Goal: Find specific page/section

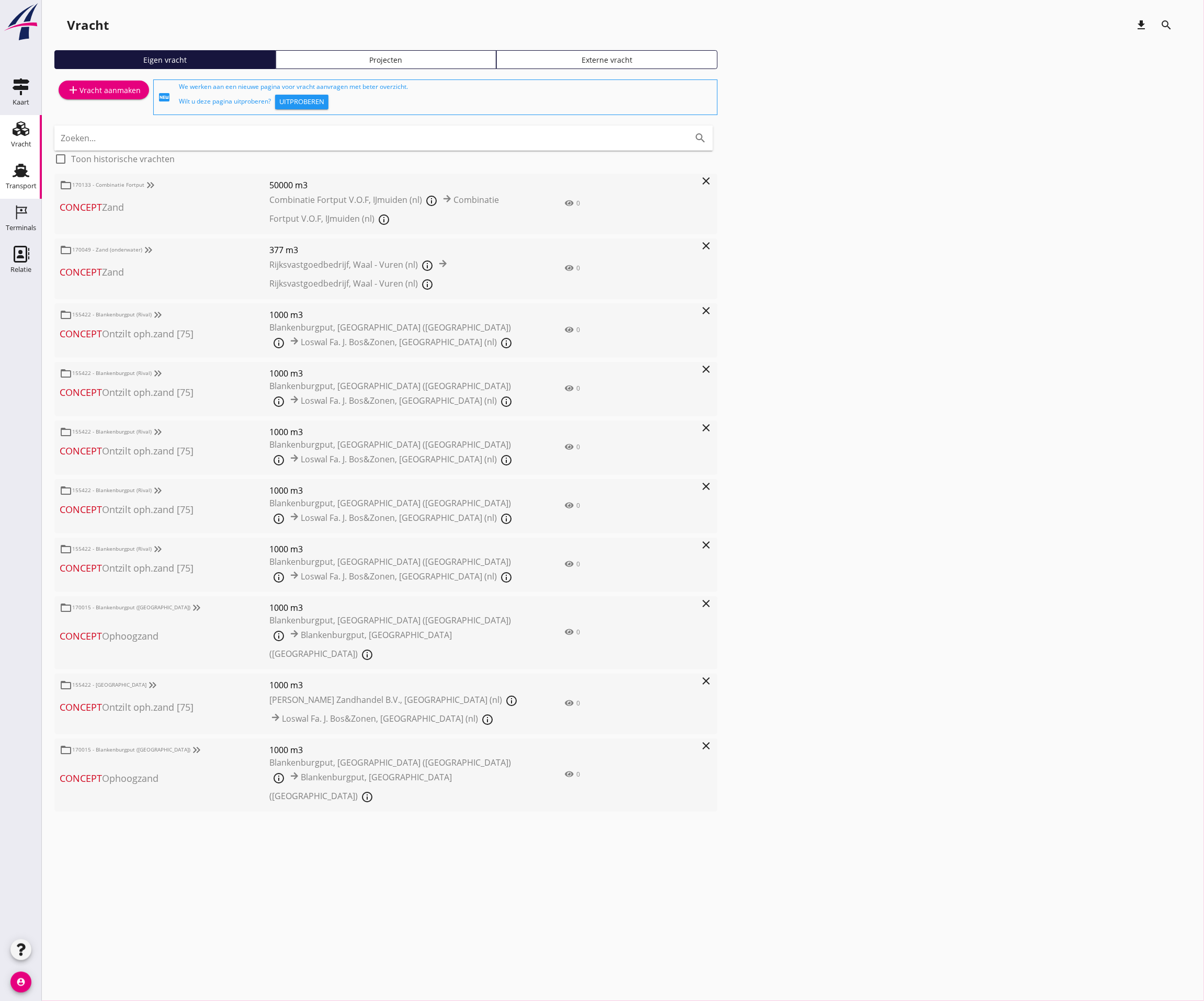
click at [15, 179] on div "Transport" at bounding box center [22, 186] width 31 height 15
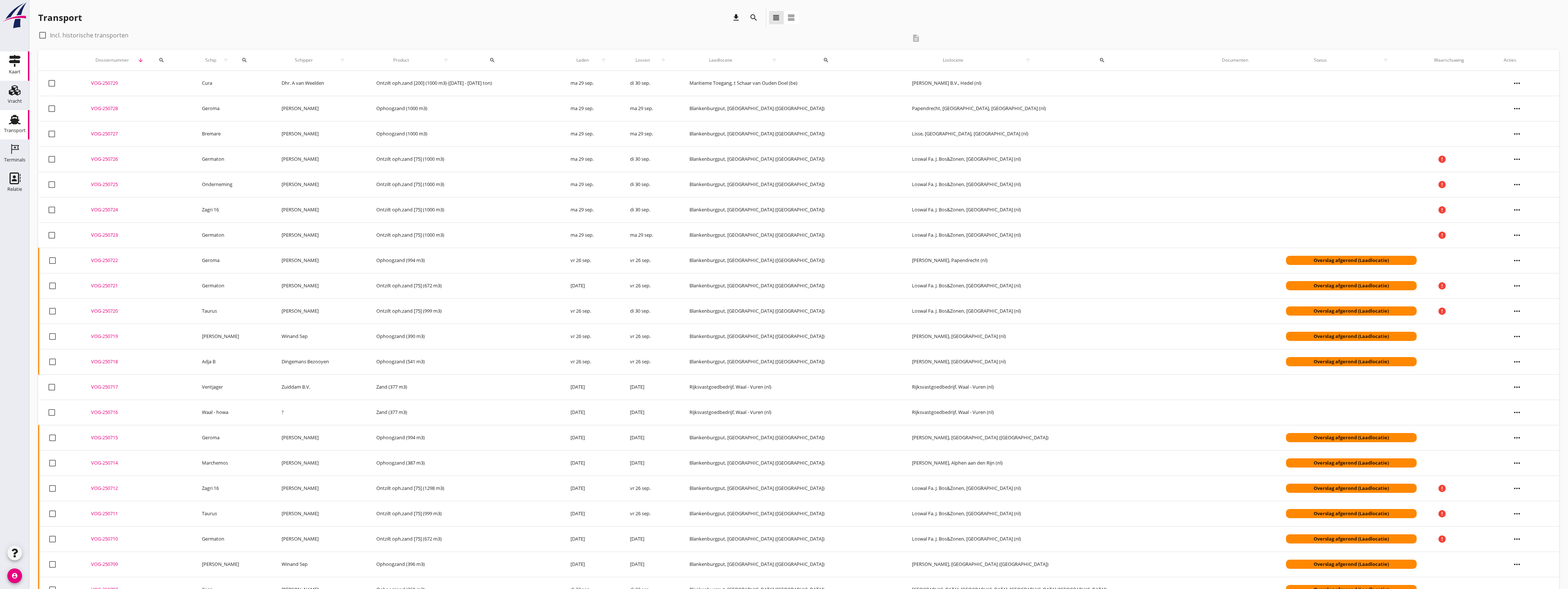
drag, startPoint x: 5, startPoint y: 99, endPoint x: 12, endPoint y: 78, distance: 22.1
click at [5, 99] on link "Vracht Vracht" at bounding box center [15, 96] width 29 height 29
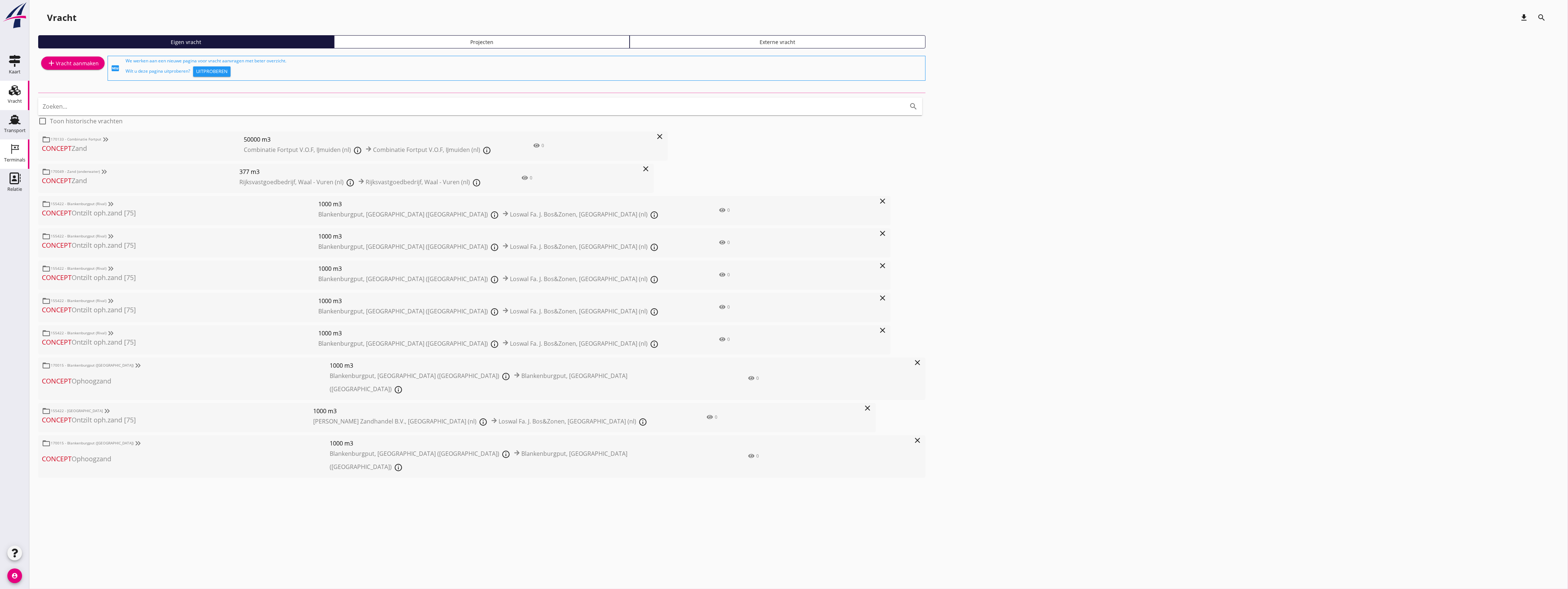
click at [18, 159] on div "Terminals" at bounding box center [15, 160] width 21 height 5
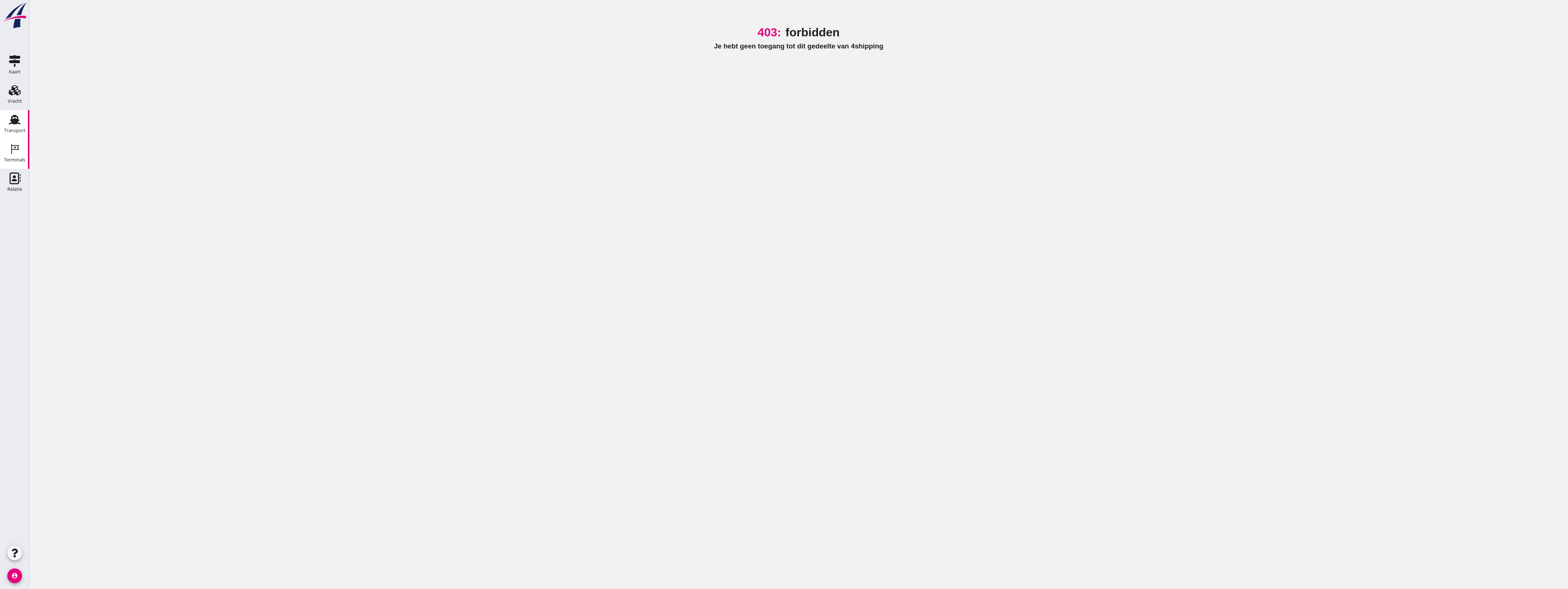
click at [19, 130] on div "Transport" at bounding box center [15, 130] width 22 height 5
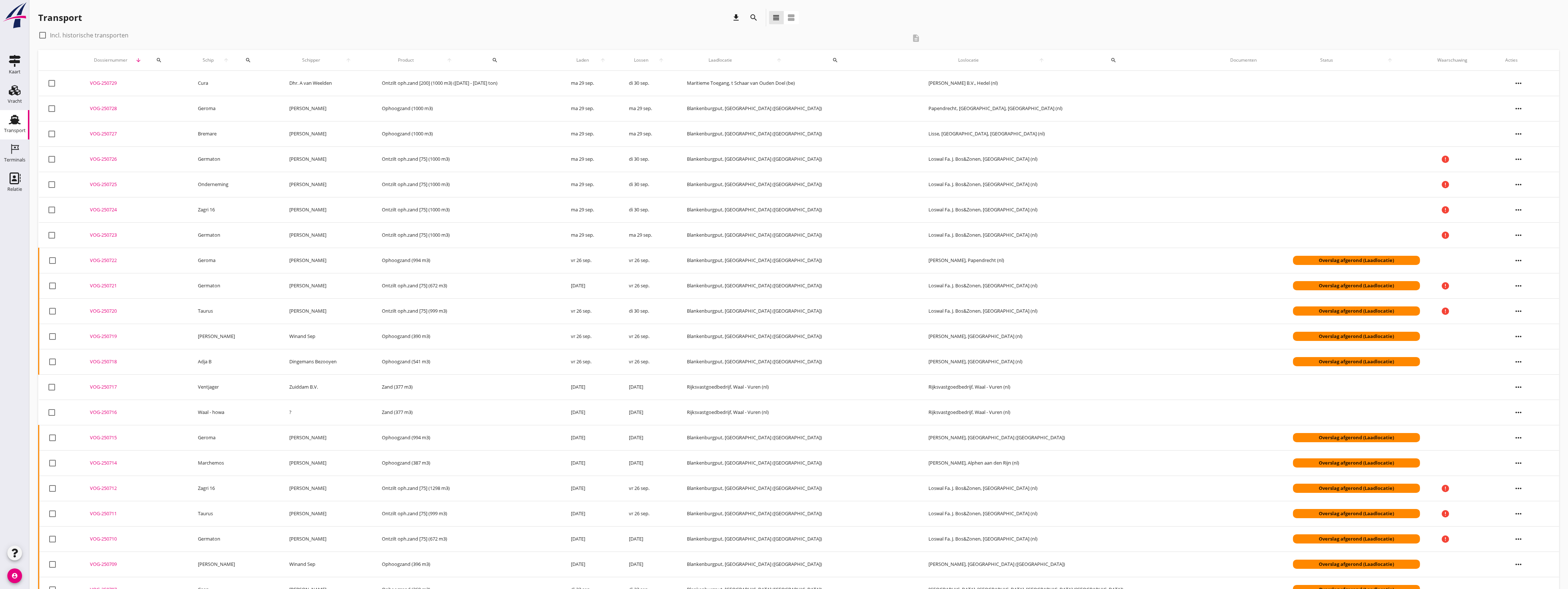
click at [792, 17] on icon "view_agenda" at bounding box center [791, 18] width 9 height 9
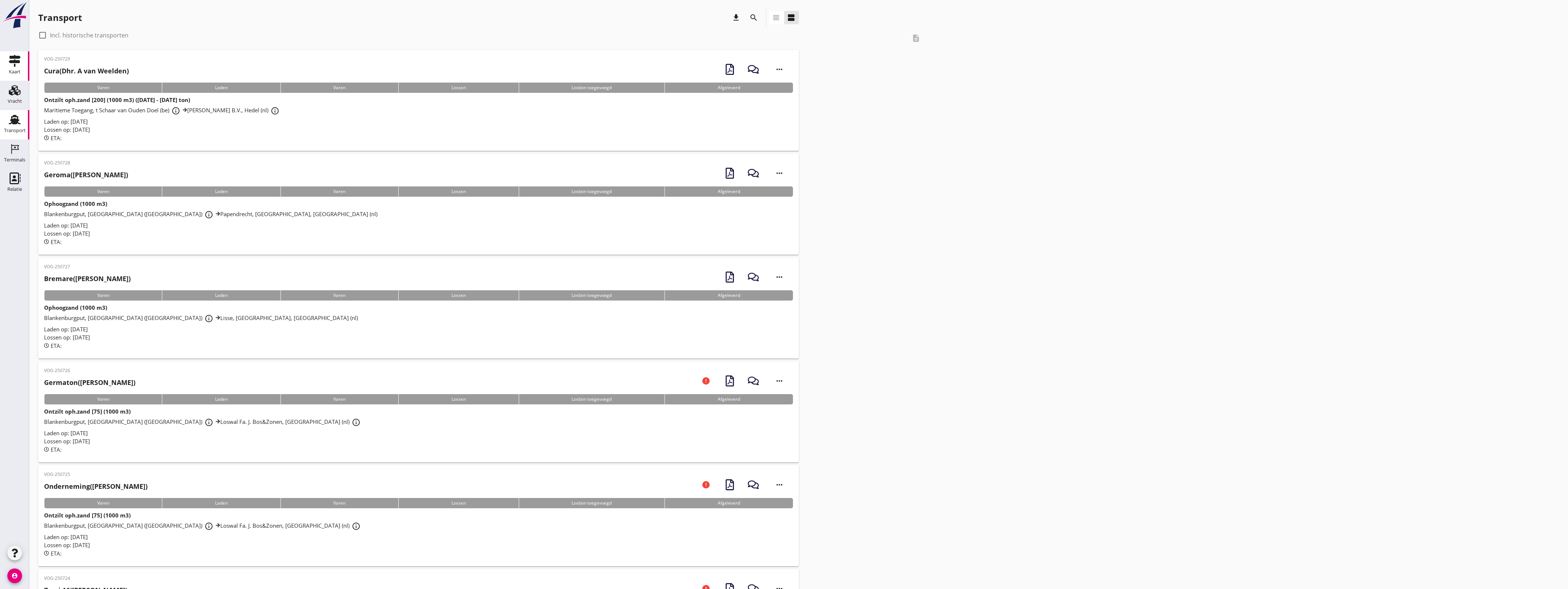
click at [9, 59] on icon "Kaart" at bounding box center [14, 60] width 12 height 12
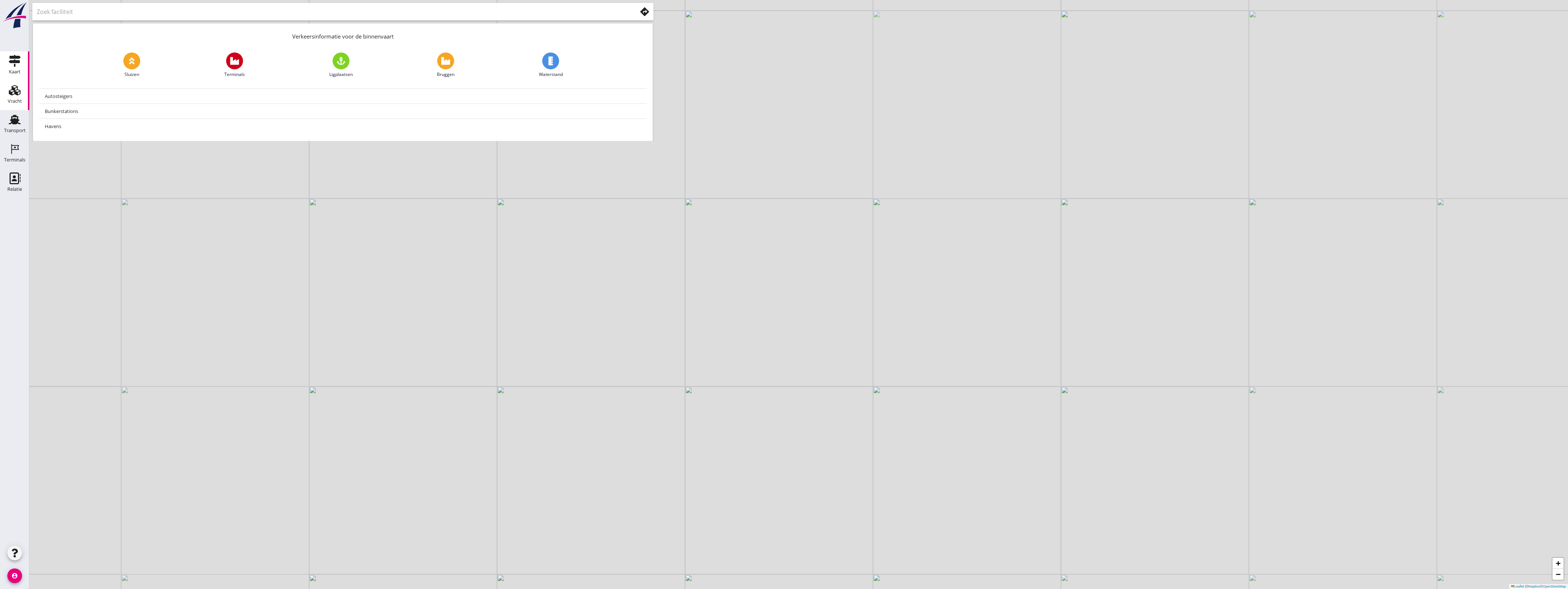
click at [16, 96] on div "Vracht" at bounding box center [15, 101] width 15 height 10
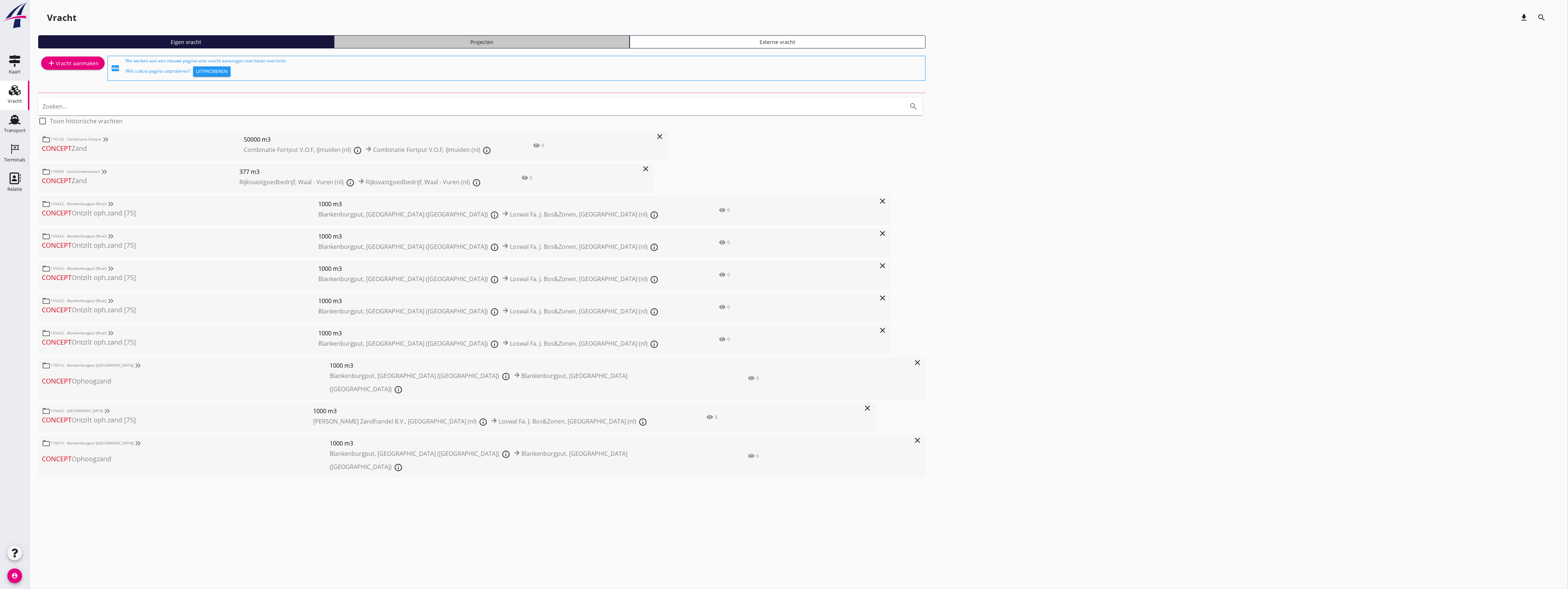
click at [522, 38] on div "Projecten" at bounding box center [481, 42] width 289 height 8
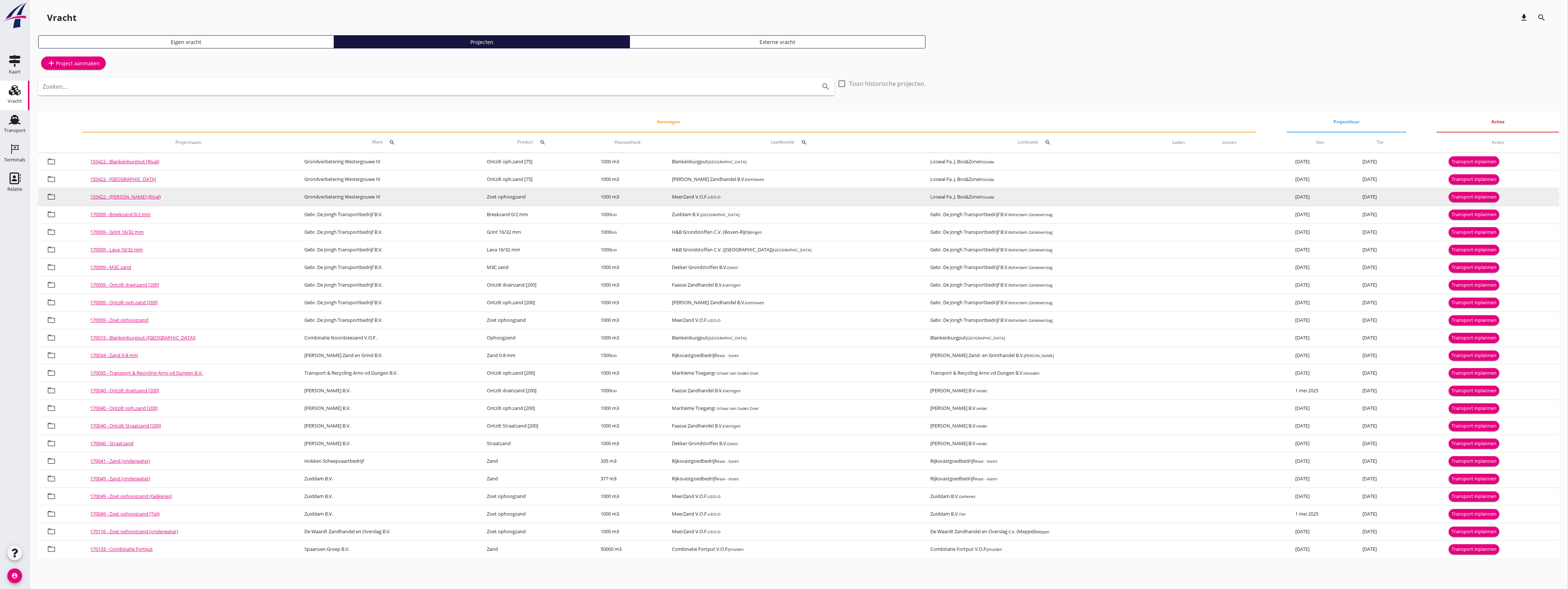
click at [104, 193] on link "155422 - [PERSON_NAME] (Rival)" at bounding box center [126, 197] width 71 height 7
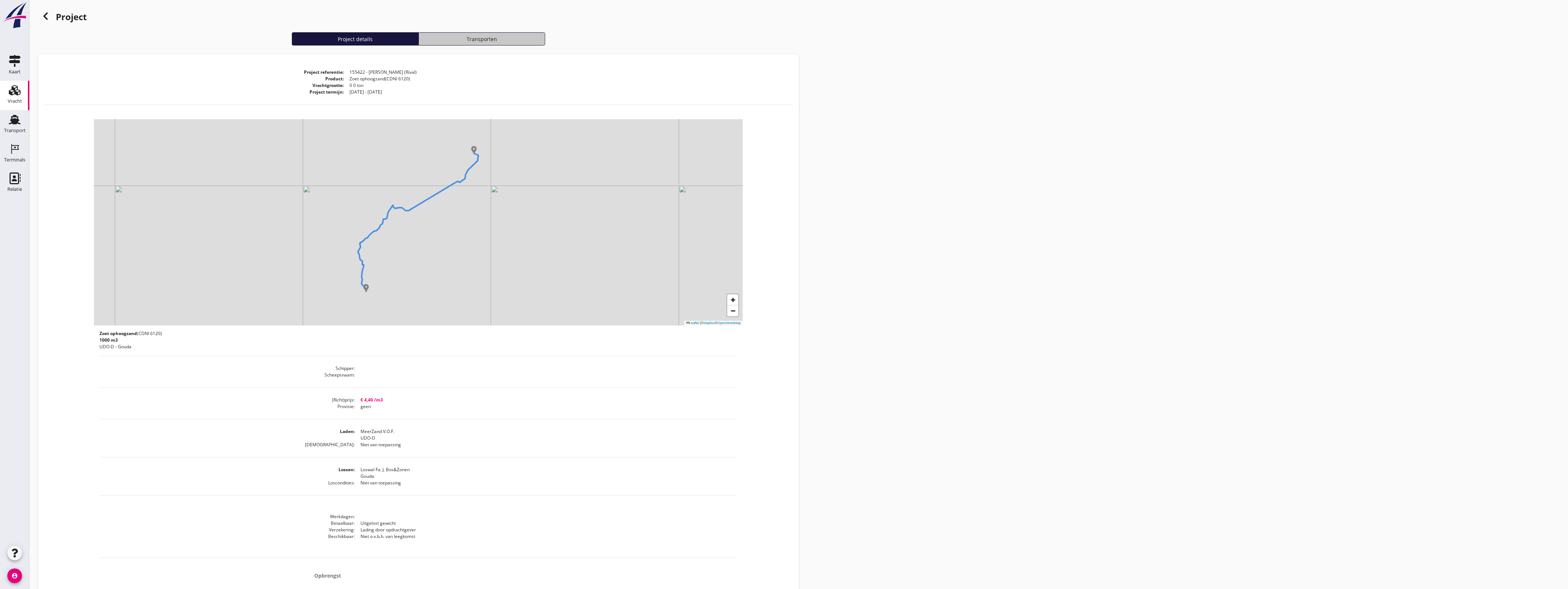
click at [509, 43] on button "Transporten" at bounding box center [482, 39] width 127 height 13
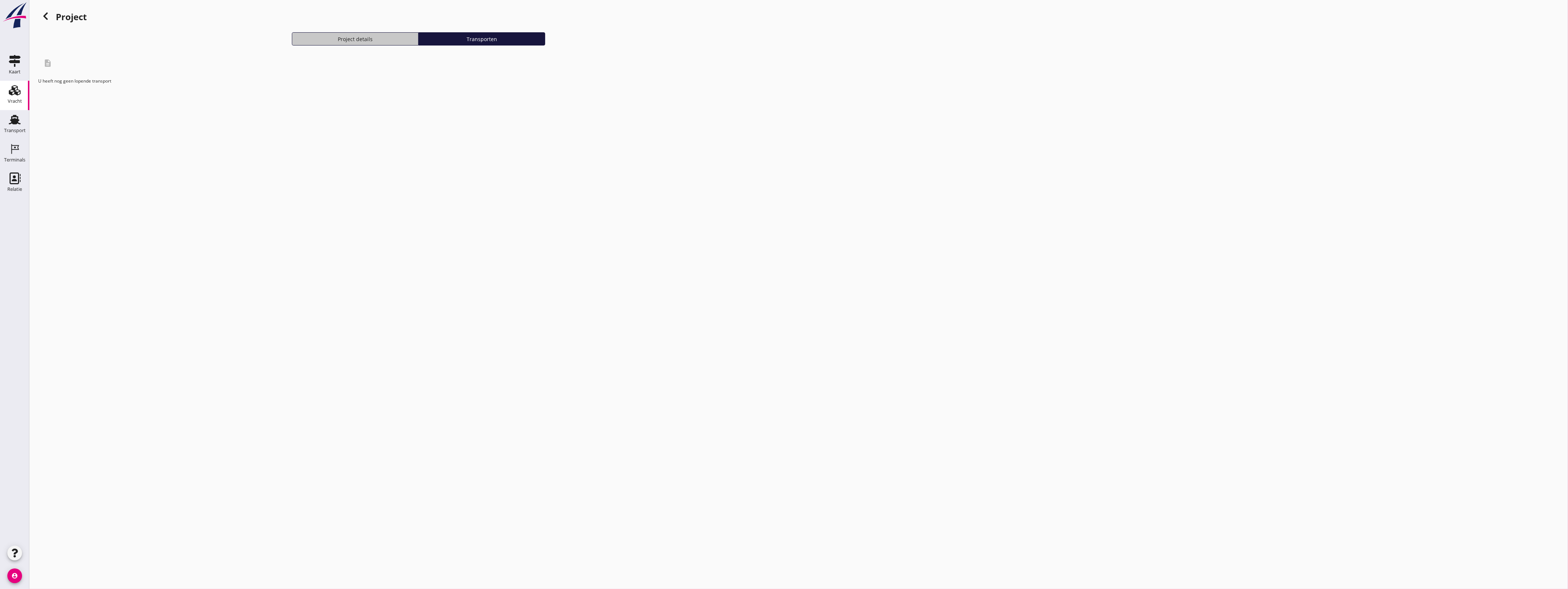
click at [351, 36] on div "Project details" at bounding box center [355, 39] width 120 height 8
